Goal: Transaction & Acquisition: Purchase product/service

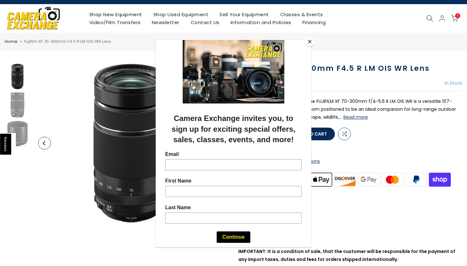
scroll to position [16, 0]
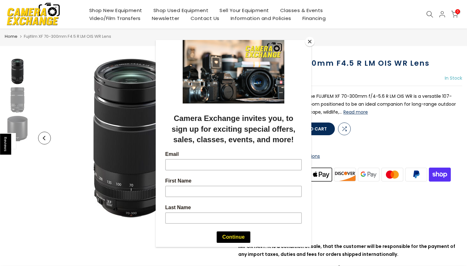
click at [310, 43] on button "Close" at bounding box center [310, 42] width 10 height 10
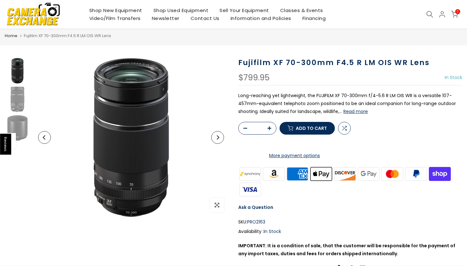
click at [45, 19] on img at bounding box center [33, 13] width 54 height 27
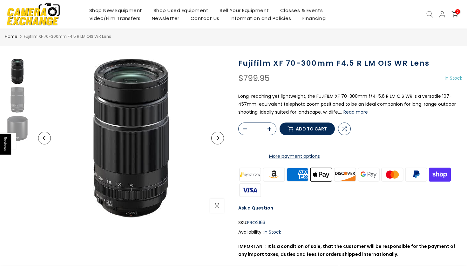
click at [289, 135] on button "Add to cart" at bounding box center [307, 129] width 55 height 13
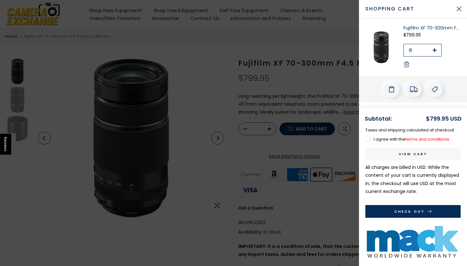
click at [407, 209] on button "Check Out" at bounding box center [413, 211] width 95 height 13
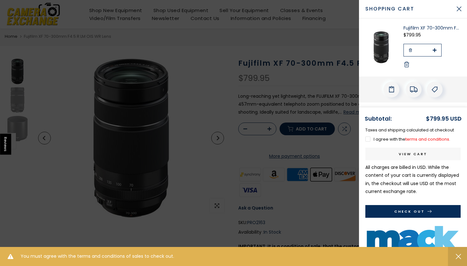
click at [367, 140] on label "I agree with the terms and conditions ." at bounding box center [408, 139] width 85 height 6
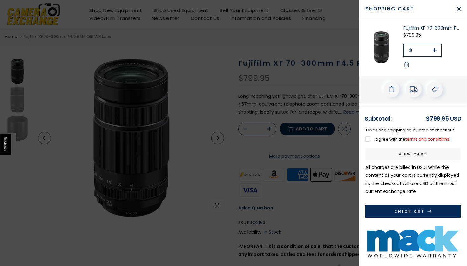
click at [399, 209] on button "Check Out" at bounding box center [413, 211] width 95 height 13
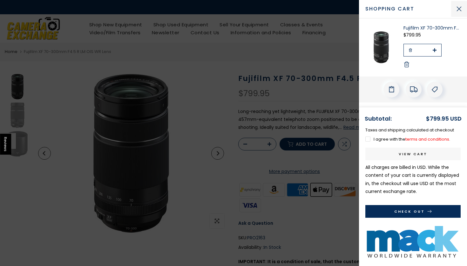
click at [457, 9] on button "Close Cart" at bounding box center [459, 9] width 16 height 16
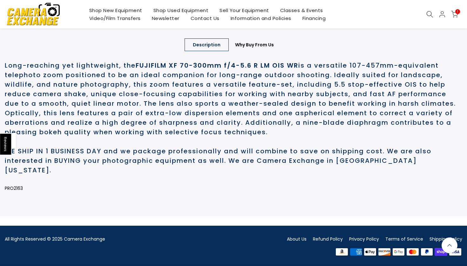
scroll to position [323, 0]
click at [297, 240] on link "About Us" at bounding box center [297, 239] width 20 height 6
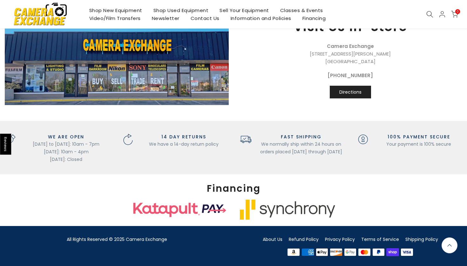
scroll to position [747, 0]
click at [272, 239] on link "About Us" at bounding box center [273, 239] width 20 height 6
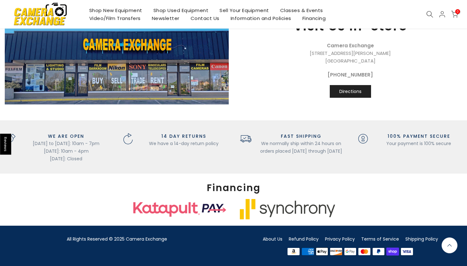
scroll to position [690, 0]
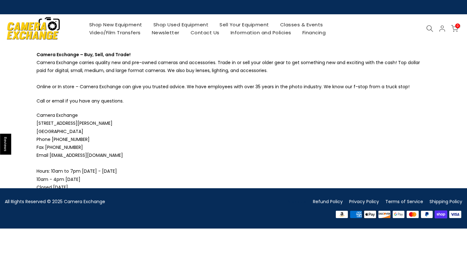
drag, startPoint x: 36, startPoint y: 116, endPoint x: 94, endPoint y: 136, distance: 61.5
click at [94, 135] on div "Camera Exchange – Buy, Sell, and Trade! Camera Exchange carries quality new and…" at bounding box center [234, 124] width 404 height 147
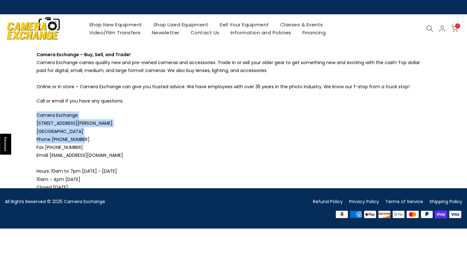
click at [118, 141] on p "Camera Exchange 5582 Dixie Highway Waterford, MI 48329 Phone 248-623-8990 Fax 2…" at bounding box center [234, 152] width 394 height 80
